Goal: Task Accomplishment & Management: Use online tool/utility

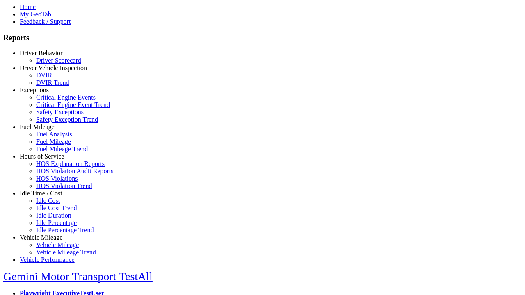
click at [47, 160] on link "Hours of Service" at bounding box center [42, 156] width 44 height 7
click at [53, 167] on link "HOS Explanation Reports" at bounding box center [70, 163] width 68 height 7
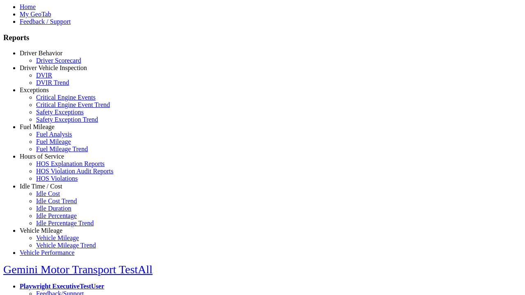
scroll to position [7, 0]
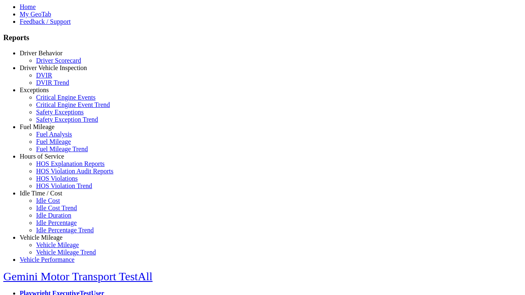
type textarea "**********"
